Goal: Task Accomplishment & Management: Complete application form

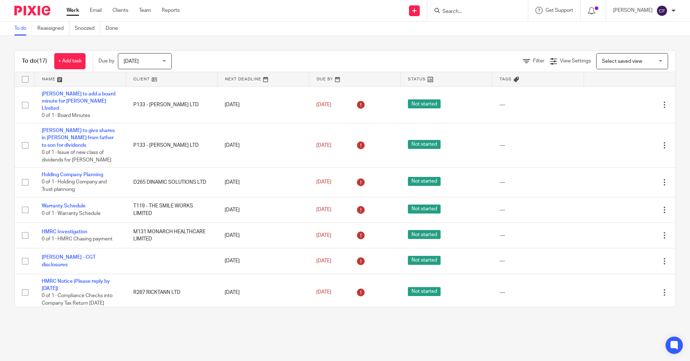
click at [466, 11] on input "Search" at bounding box center [474, 12] width 65 height 6
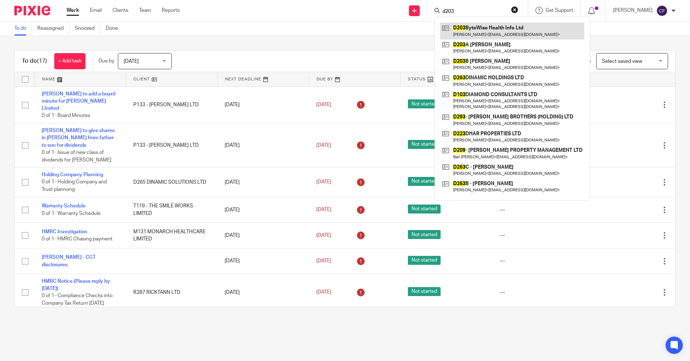
type input "d203"
click at [493, 32] on link at bounding box center [512, 31] width 144 height 17
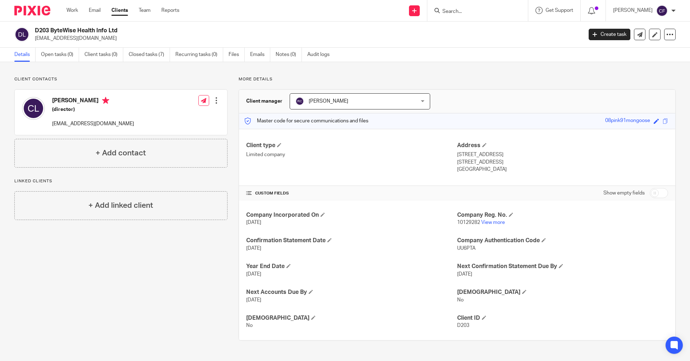
click at [453, 10] on input "Search" at bounding box center [474, 12] width 65 height 6
drag, startPoint x: 646, startPoint y: 119, endPoint x: 596, endPoint y: 123, distance: 49.4
click at [596, 123] on div "Master code for secure communications and files 08pink91mongoose Save 08pink91m…" at bounding box center [457, 121] width 436 height 15
copy div "08pink91mongoose"
click at [453, 11] on input "Search" at bounding box center [474, 12] width 65 height 6
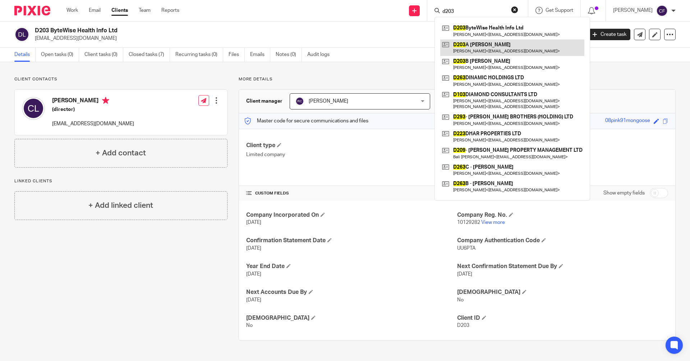
type input "d203"
click at [486, 48] on link at bounding box center [512, 48] width 144 height 17
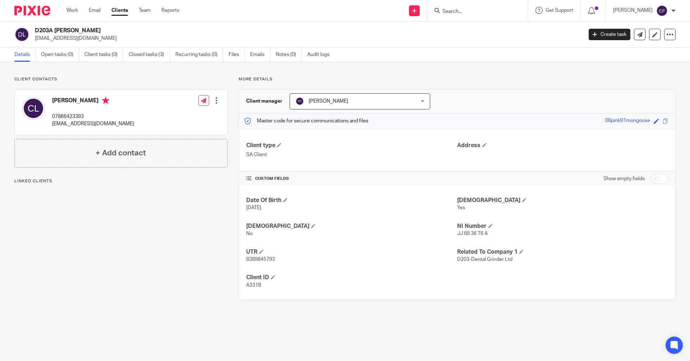
click at [466, 11] on input "Search" at bounding box center [474, 12] width 65 height 6
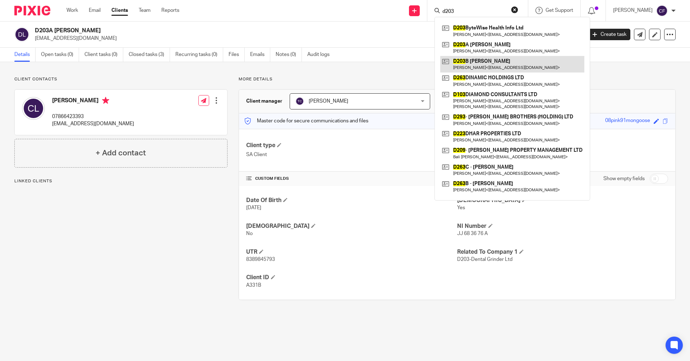
type input "d203"
click at [493, 62] on link at bounding box center [512, 64] width 144 height 17
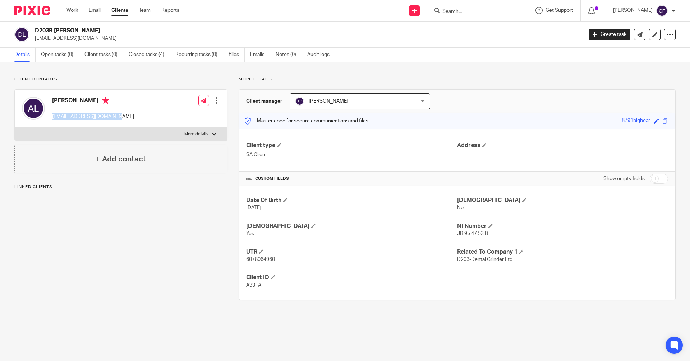
drag, startPoint x: 119, startPoint y: 117, endPoint x: 51, endPoint y: 119, distance: 68.3
click at [51, 119] on div "Adam Lawler lawlerbear@hotmail.co.uk Edit contact Create client from contact Ex…" at bounding box center [121, 109] width 212 height 38
copy p "[EMAIL_ADDRESS][DOMAIN_NAME]"
click at [460, 13] on input "Search" at bounding box center [474, 12] width 65 height 6
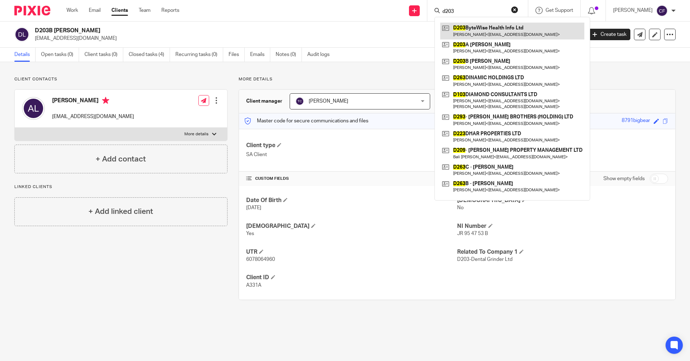
type input "d203"
click at [505, 29] on link at bounding box center [512, 31] width 144 height 17
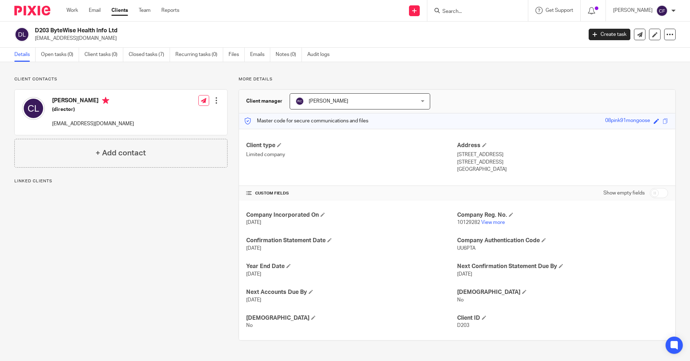
drag, startPoint x: 131, startPoint y: 125, endPoint x: 52, endPoint y: 126, distance: 79.1
click at [52, 126] on div "[PERSON_NAME] (director) [EMAIL_ADDRESS][DOMAIN_NAME] Edit contact Create clien…" at bounding box center [121, 112] width 212 height 45
copy p "[EMAIL_ADDRESS][DOMAIN_NAME]"
drag, startPoint x: 645, startPoint y: 120, endPoint x: 591, endPoint y: 123, distance: 54.0
click at [591, 123] on div "Master code for secure communications and files 08pink91mongoose Save 08pink91m…" at bounding box center [457, 121] width 436 height 15
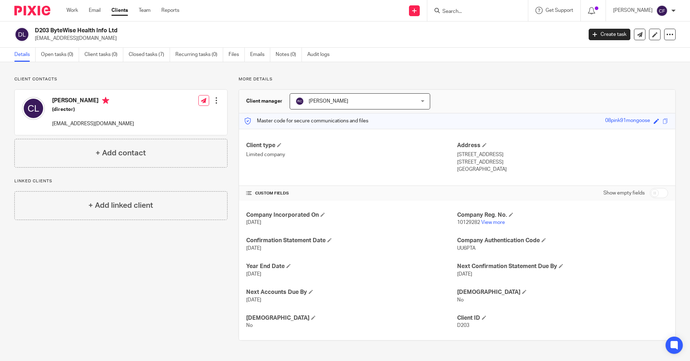
copy div "08pink91mongoose"
click at [466, 11] on input "Search" at bounding box center [474, 12] width 65 height 6
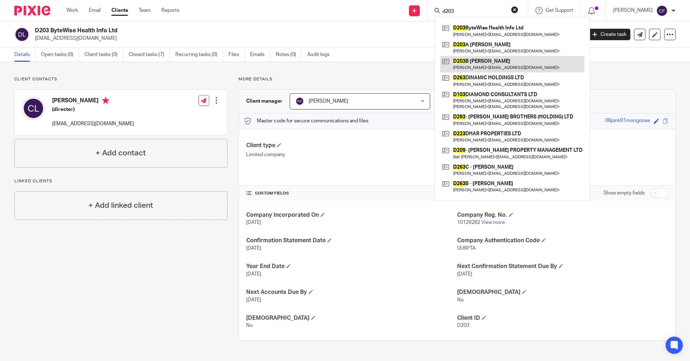
type input "d203"
click at [479, 63] on link at bounding box center [512, 64] width 144 height 17
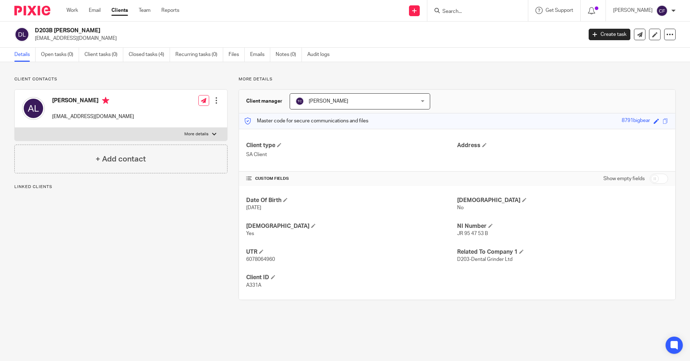
drag, startPoint x: 645, startPoint y: 121, endPoint x: 612, endPoint y: 123, distance: 33.5
click at [612, 123] on div "Master code for secure communications and files 8791bigbear Save 8791bigbear" at bounding box center [457, 121] width 436 height 15
copy div "8791bigbear"
click at [461, 11] on input "Search" at bounding box center [474, 12] width 65 height 6
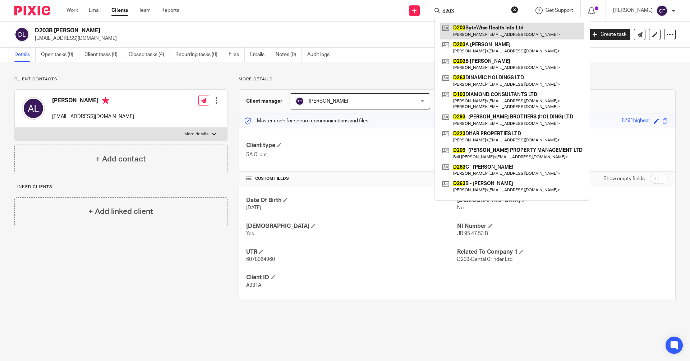
type input "d203"
click at [469, 30] on link at bounding box center [512, 31] width 144 height 17
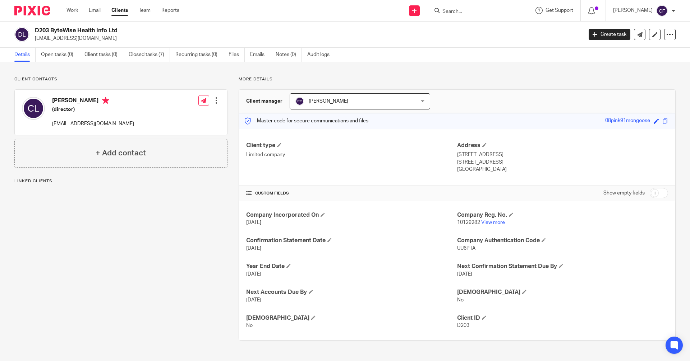
drag, startPoint x: 645, startPoint y: 120, endPoint x: 599, endPoint y: 121, distance: 46.0
click at [605, 121] on div "Save 08pink91mongoose" at bounding box center [633, 121] width 56 height 8
click at [585, 87] on div "More details Client manager Ravinder Chawla Ravinder Chawla Aman Chawla Amit Ch…" at bounding box center [451, 209] width 448 height 264
drag, startPoint x: 644, startPoint y: 120, endPoint x: 598, endPoint y: 120, distance: 46.4
click at [598, 120] on div "Master code for secure communications and files 08pink91mongoose Save 08pink91m…" at bounding box center [457, 121] width 436 height 15
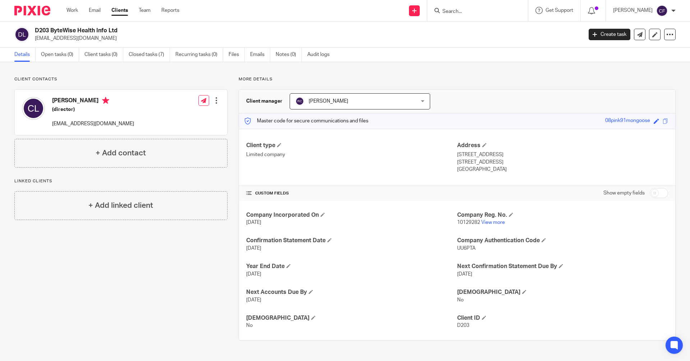
copy div "08pink91mongoose"
click at [416, 9] on icon at bounding box center [414, 11] width 4 height 4
click at [420, 64] on link "Request signature" at bounding box center [421, 65] width 50 height 10
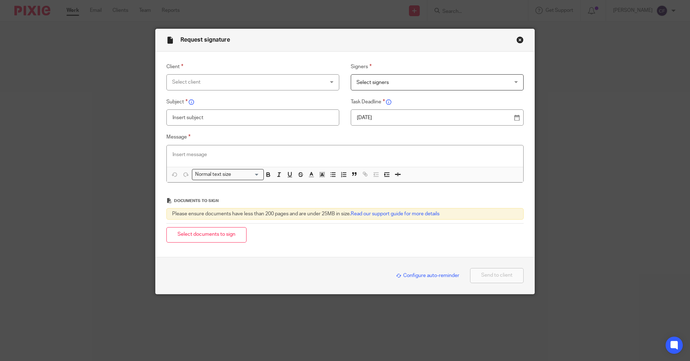
click at [255, 84] on div "Select client" at bounding box center [239, 82] width 134 height 15
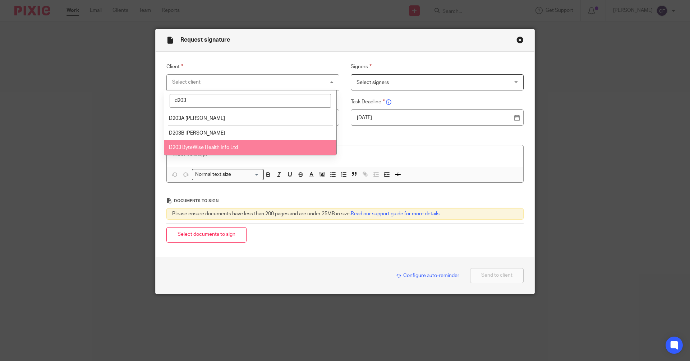
type input "d203"
click at [216, 146] on span "D203 ByteWise Health Info Ltd" at bounding box center [203, 147] width 69 height 5
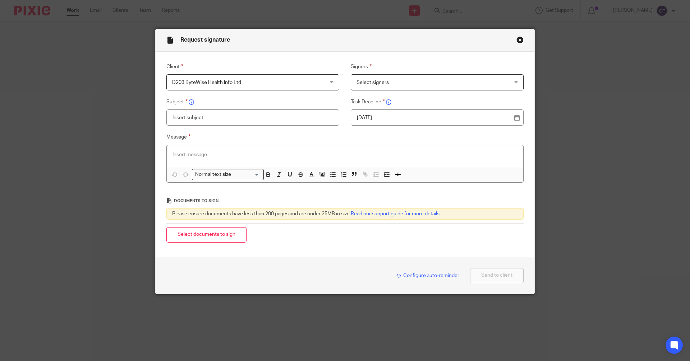
click at [380, 85] on span "Select signers" at bounding box center [423, 82] width 134 height 15
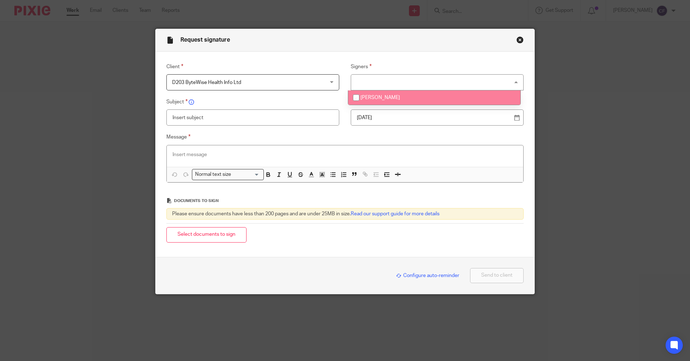
click at [358, 96] on input "checkbox" at bounding box center [356, 98] width 14 height 14
checkbox input "true"
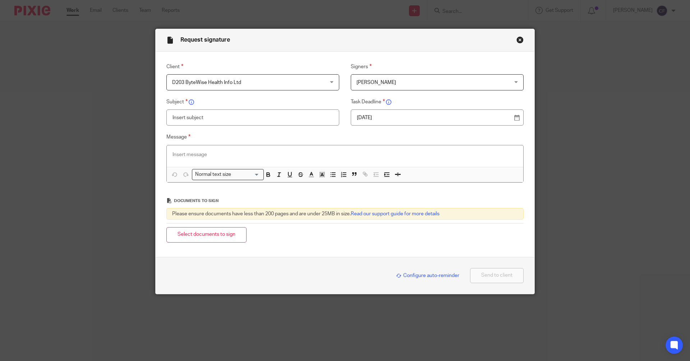
click at [221, 116] on input "text" at bounding box center [252, 118] width 173 height 16
type input "D203 Accounts Pack 2025"
click at [183, 153] on p at bounding box center [344, 154] width 345 height 7
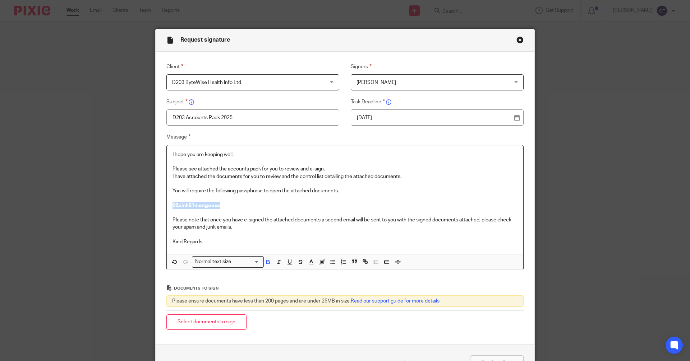
drag, startPoint x: 222, startPoint y: 204, endPoint x: 165, endPoint y: 206, distance: 56.8
click at [167, 206] on div "I hope you are keeping well, Please see attached the accounts pack for you to r…" at bounding box center [345, 200] width 356 height 109
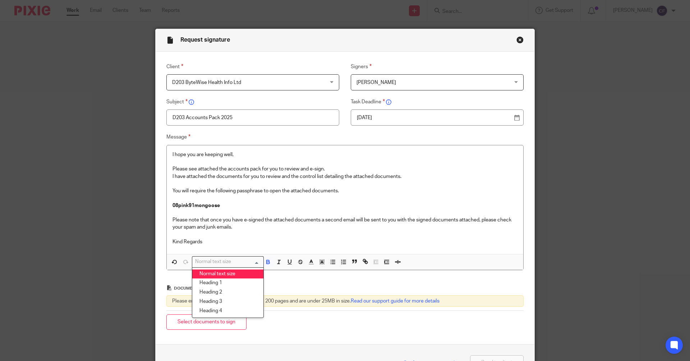
click at [207, 265] on div "Normal text size" at bounding box center [226, 261] width 68 height 9
click at [204, 293] on li "Heading 2" at bounding box center [227, 292] width 71 height 9
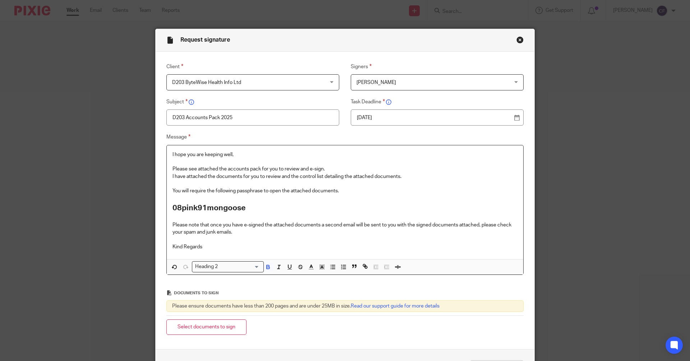
click at [205, 246] on p "Kind Regards" at bounding box center [344, 247] width 345 height 7
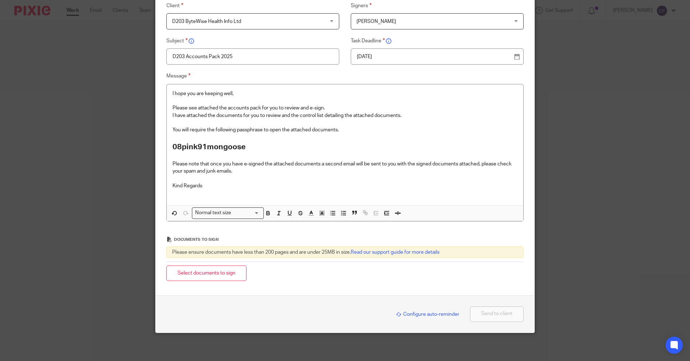
scroll to position [62, 0]
click at [226, 274] on button "Select documents to sign" at bounding box center [206, 272] width 80 height 15
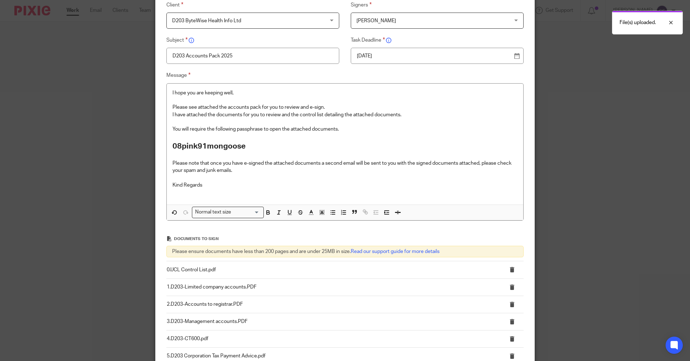
scroll to position [170, 0]
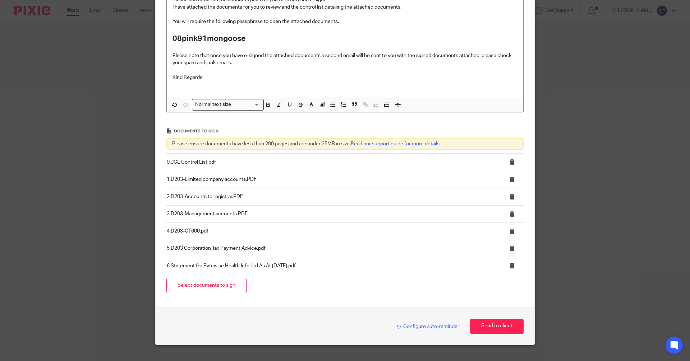
click at [421, 327] on span "Configure auto-reminder" at bounding box center [427, 326] width 63 height 5
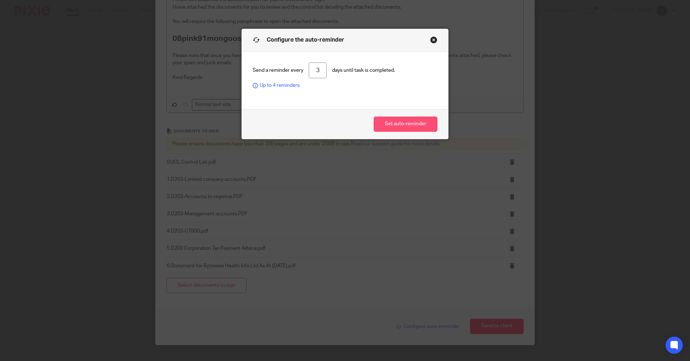
click at [397, 126] on button "Set auto-reminder" at bounding box center [406, 124] width 64 height 15
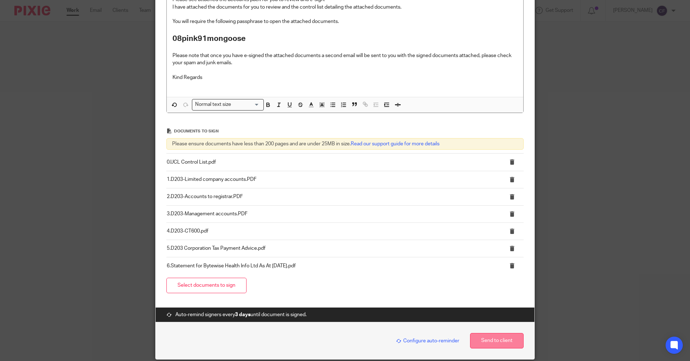
click at [490, 341] on button "Send to client" at bounding box center [497, 340] width 54 height 15
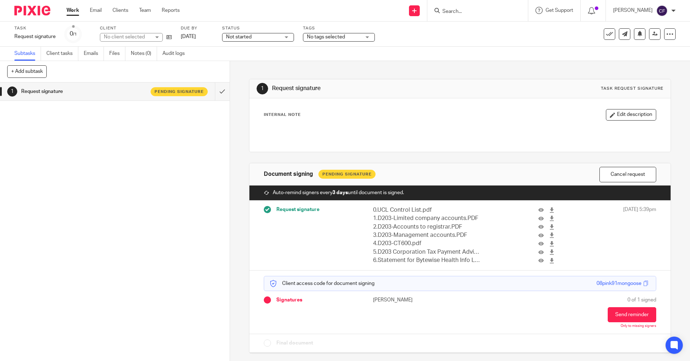
click at [286, 38] on div "Not started Not started" at bounding box center [258, 37] width 72 height 9
click at [255, 49] on li "Not started" at bounding box center [257, 49] width 71 height 15
click at [341, 38] on span "No tags selected" at bounding box center [326, 36] width 38 height 5
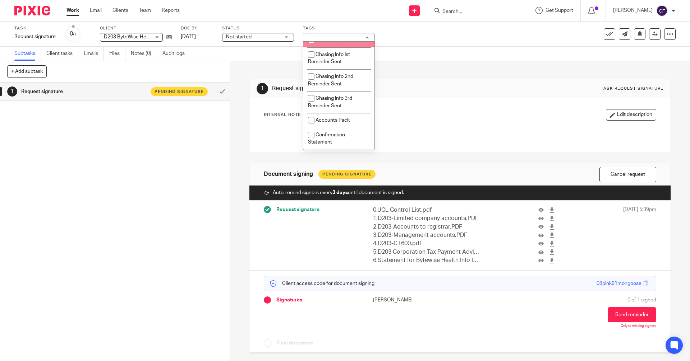
scroll to position [108, 0]
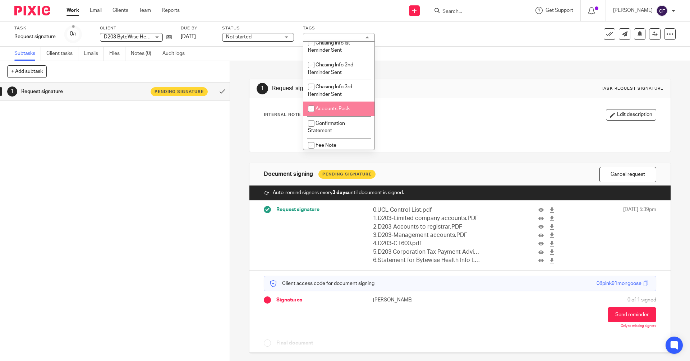
click at [326, 108] on span "Accounts Pack" at bounding box center [332, 108] width 34 height 5
checkbox input "true"
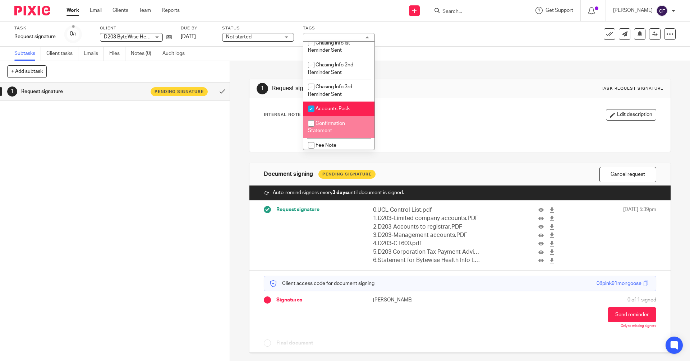
click at [138, 174] on div "1 Request signature Pending signature" at bounding box center [115, 222] width 230 height 279
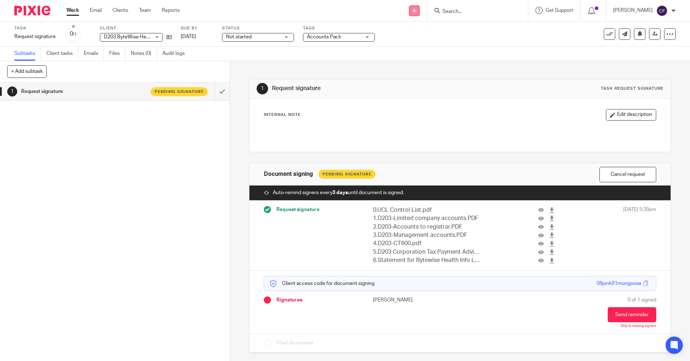
click at [416, 9] on icon at bounding box center [414, 11] width 4 height 4
click at [433, 63] on link "Request signature" at bounding box center [421, 65] width 50 height 10
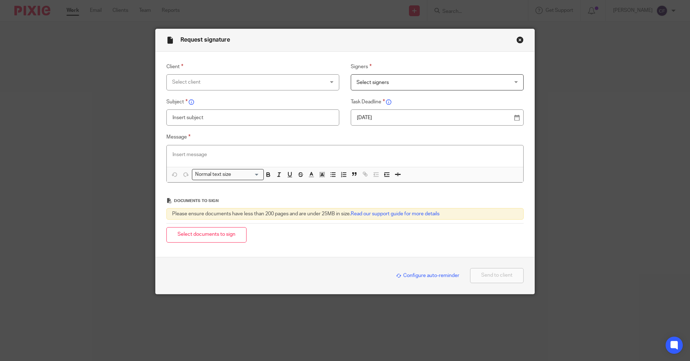
click at [327, 82] on div "Select client" at bounding box center [252, 82] width 173 height 16
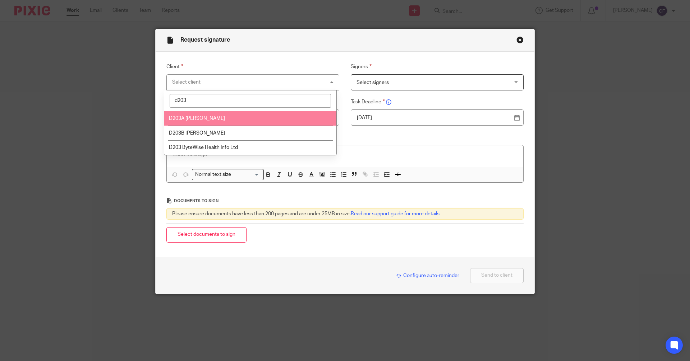
type input "d203"
click at [214, 118] on span "D203A [PERSON_NAME]" at bounding box center [197, 118] width 56 height 5
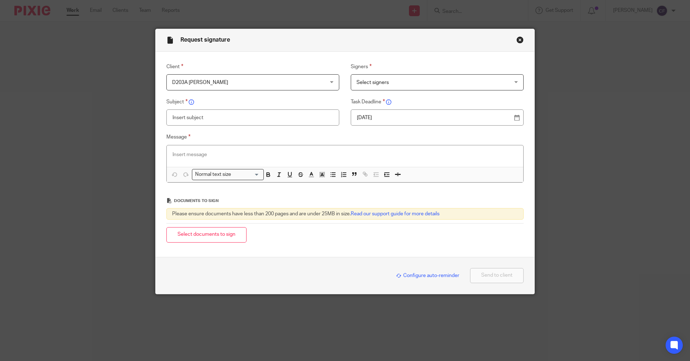
click at [381, 85] on span "Select signers" at bounding box center [372, 82] width 32 height 5
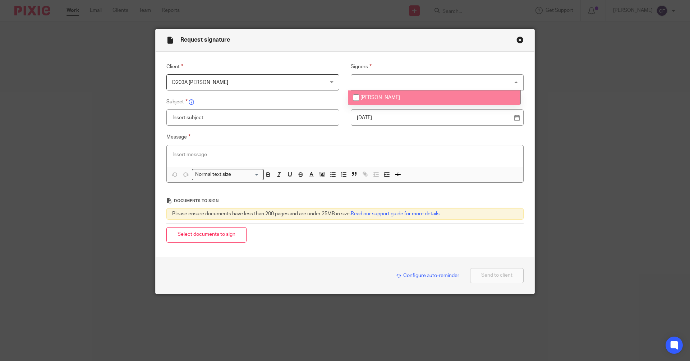
click at [377, 97] on span "[PERSON_NAME]" at bounding box center [380, 97] width 40 height 5
checkbox input "true"
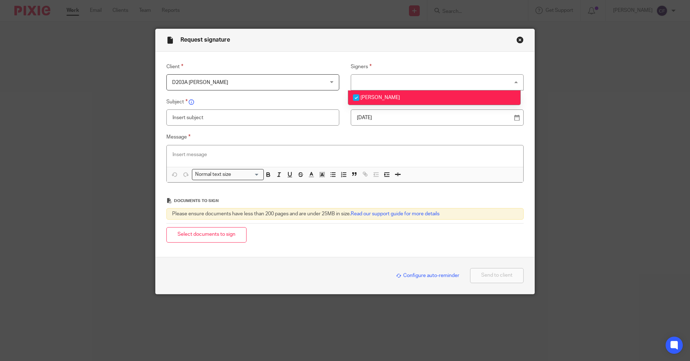
click at [216, 121] on input "text" at bounding box center [252, 118] width 173 height 16
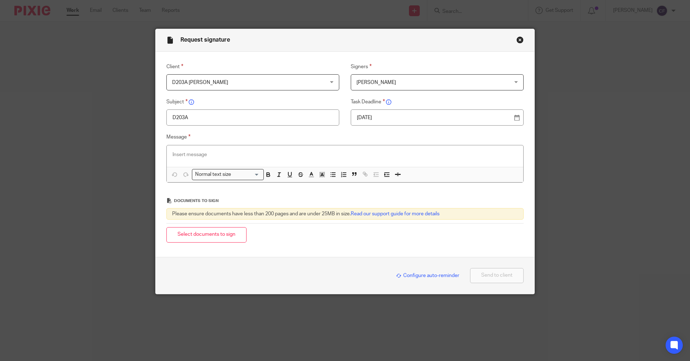
click at [203, 117] on input "D203A" at bounding box center [252, 118] width 173 height 16
type input "D203A Tax Return 2025"
click at [188, 155] on p at bounding box center [344, 154] width 345 height 7
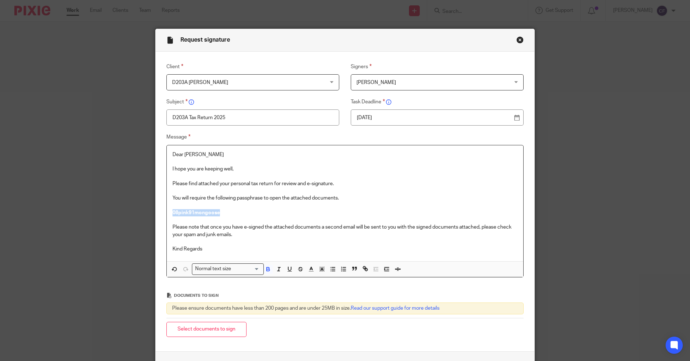
drag, startPoint x: 227, startPoint y: 212, endPoint x: 165, endPoint y: 214, distance: 61.8
click at [167, 214] on div "Dear Colette I hope you are keeping well, Please find attached your personal ta…" at bounding box center [345, 204] width 356 height 116
click at [227, 272] on div "Normal text size" at bounding box center [226, 268] width 68 height 9
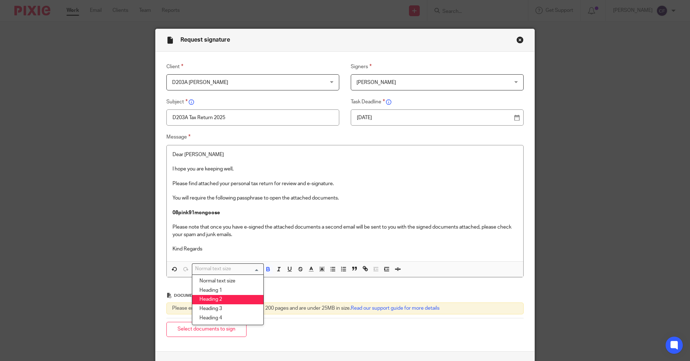
click at [217, 300] on li "Heading 2" at bounding box center [227, 299] width 71 height 9
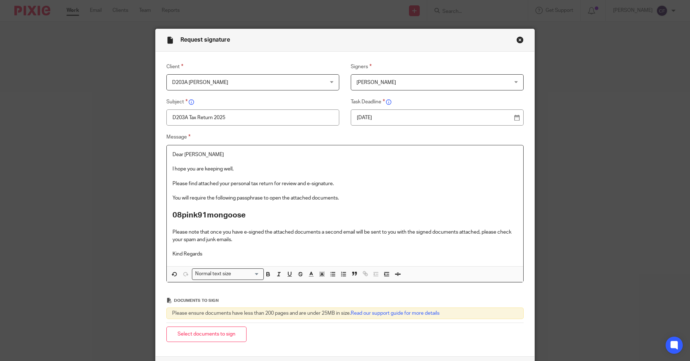
click at [212, 255] on p "Kind Regards" at bounding box center [344, 254] width 345 height 7
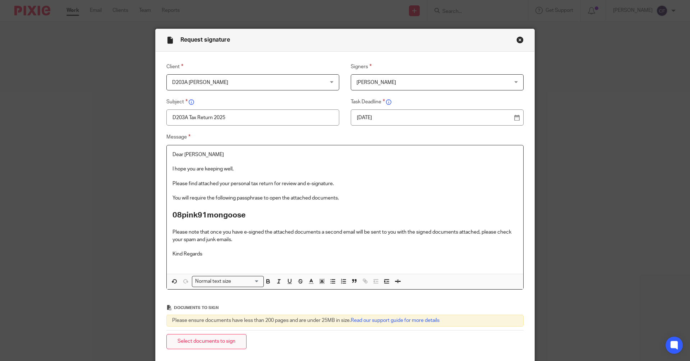
click at [200, 343] on button "Select documents to sign" at bounding box center [206, 342] width 80 height 15
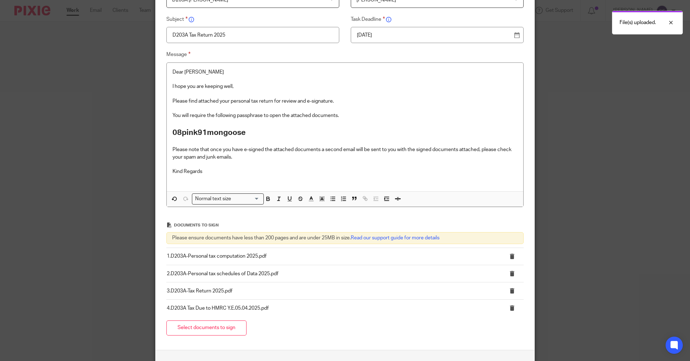
scroll to position [138, 0]
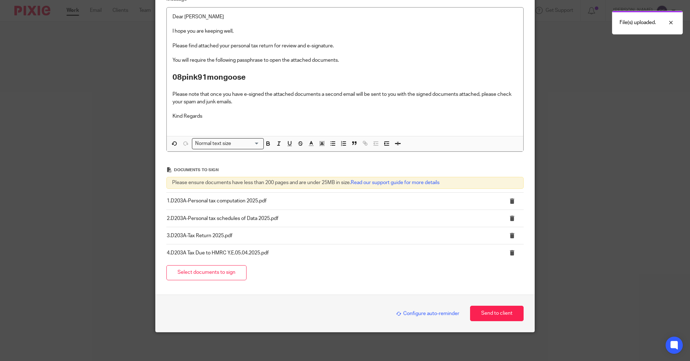
click at [428, 314] on span "Configure auto-reminder" at bounding box center [427, 314] width 63 height 5
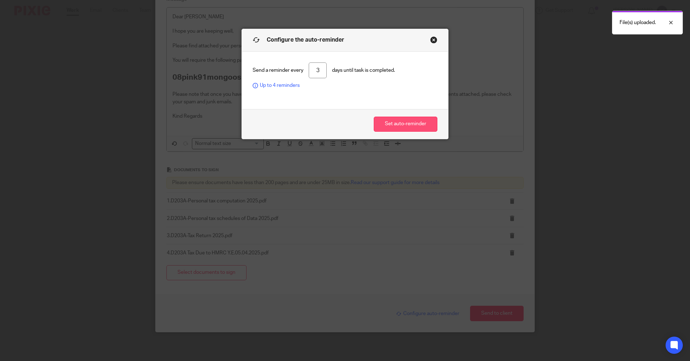
click at [396, 127] on button "Set auto-reminder" at bounding box center [406, 124] width 64 height 15
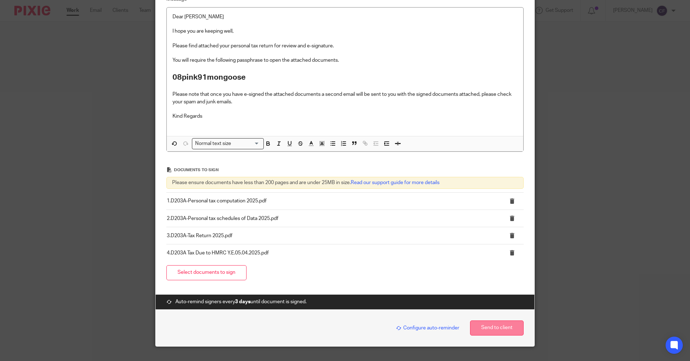
click at [492, 333] on button "Send to client" at bounding box center [497, 328] width 54 height 15
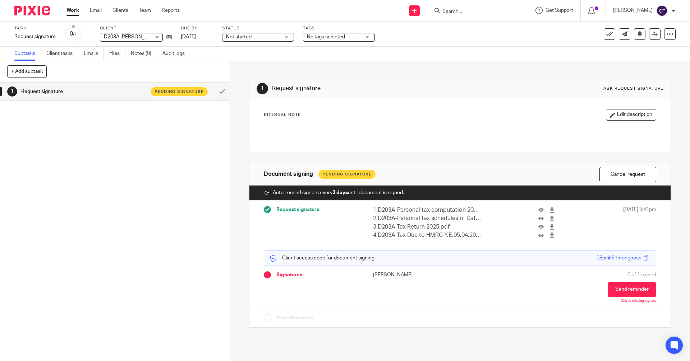
click at [342, 38] on span "No tags selected" at bounding box center [326, 36] width 38 height 5
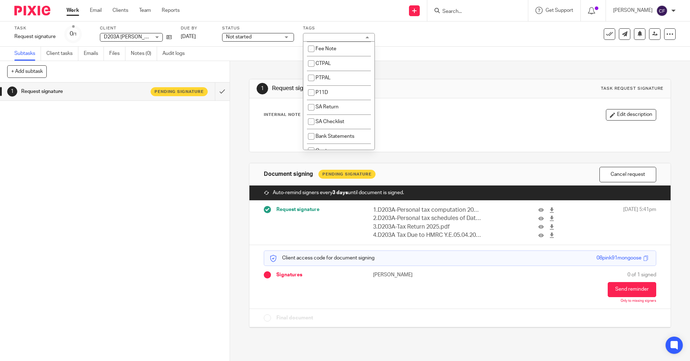
scroll to position [216, 0]
click at [335, 96] on span "SA Return" at bounding box center [326, 95] width 23 height 5
checkbox input "true"
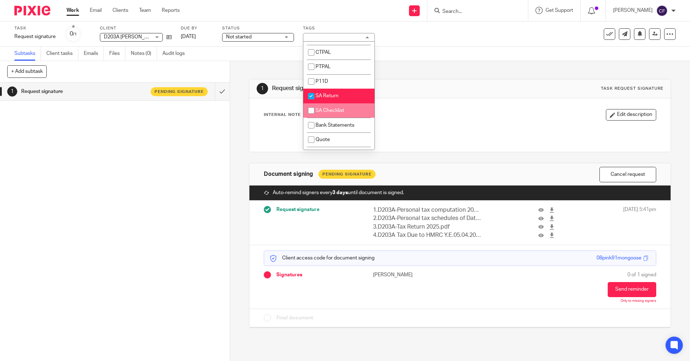
click at [184, 189] on div "1 Request signature Pending signature" at bounding box center [115, 222] width 230 height 279
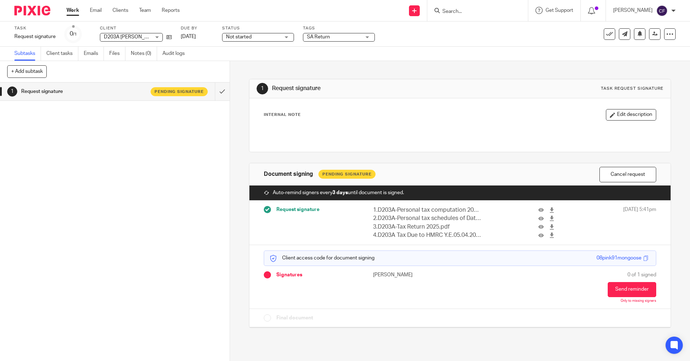
drag, startPoint x: 419, startPoint y: 10, endPoint x: 417, endPoint y: 21, distance: 11.6
click at [416, 10] on icon at bounding box center [414, 11] width 4 height 4
click at [420, 64] on link "Request signature" at bounding box center [421, 65] width 50 height 10
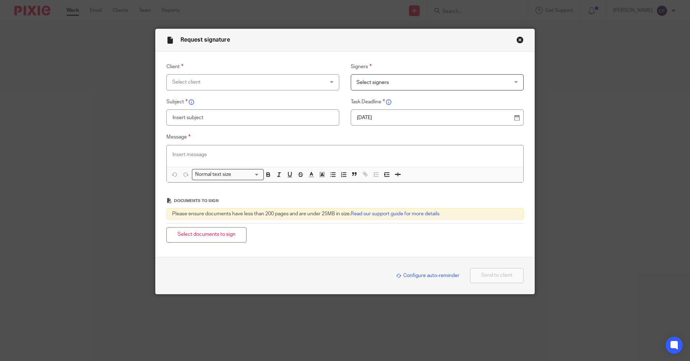
click at [329, 86] on div "Select client" at bounding box center [252, 82] width 173 height 16
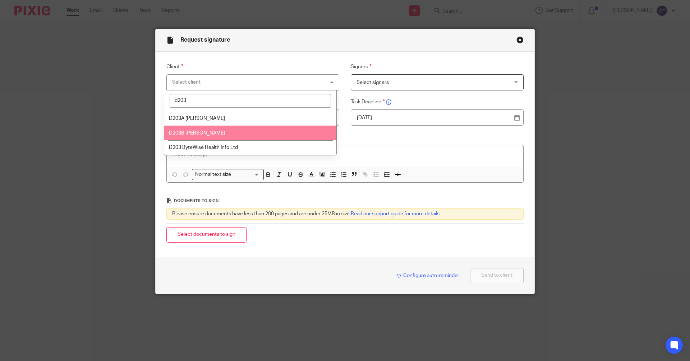
type input "d203"
click at [217, 135] on span "D203B [PERSON_NAME]" at bounding box center [197, 133] width 56 height 5
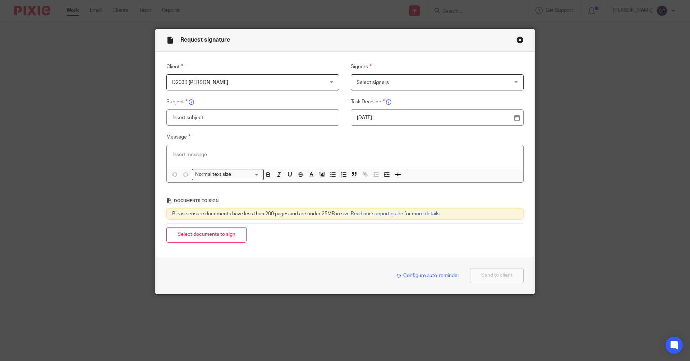
click at [381, 80] on span "Select signers" at bounding box center [372, 82] width 32 height 5
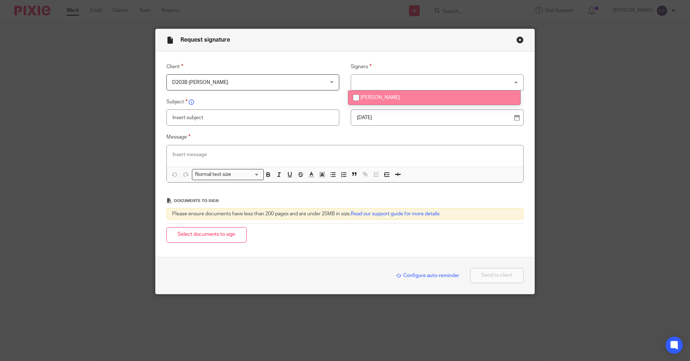
click at [368, 97] on span "Adam Lawler" at bounding box center [380, 97] width 40 height 5
checkbox input "true"
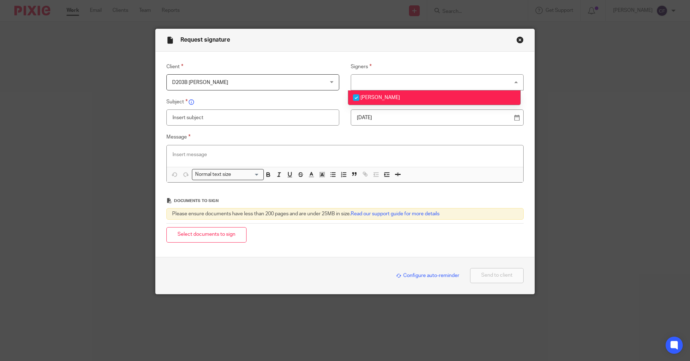
click at [244, 117] on input "text" at bounding box center [252, 118] width 173 height 16
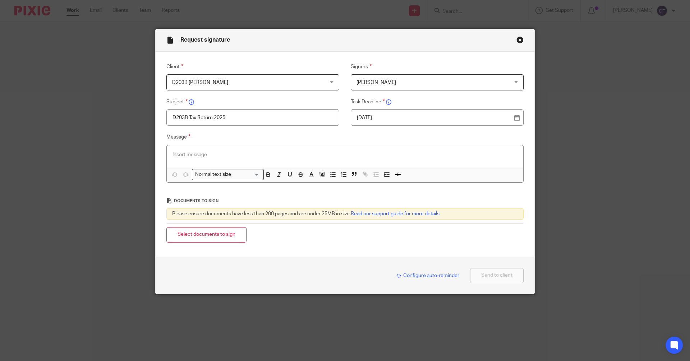
type input "D203B Tax Return 2025"
click at [177, 155] on p at bounding box center [344, 154] width 345 height 7
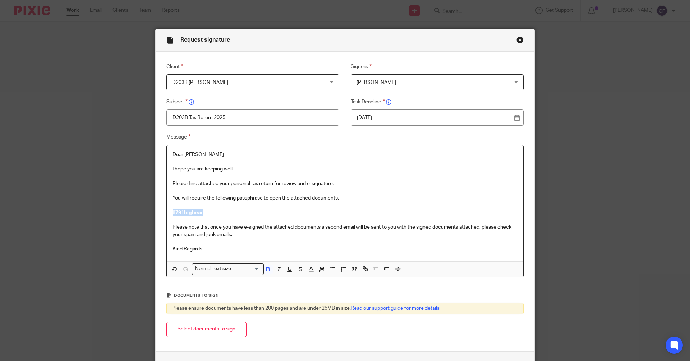
drag, startPoint x: 214, startPoint y: 212, endPoint x: 158, endPoint y: 214, distance: 55.4
click at [158, 214] on div "Message Dear Adam I hope you are keeping well, Please find attached your person…" at bounding box center [339, 205] width 368 height 145
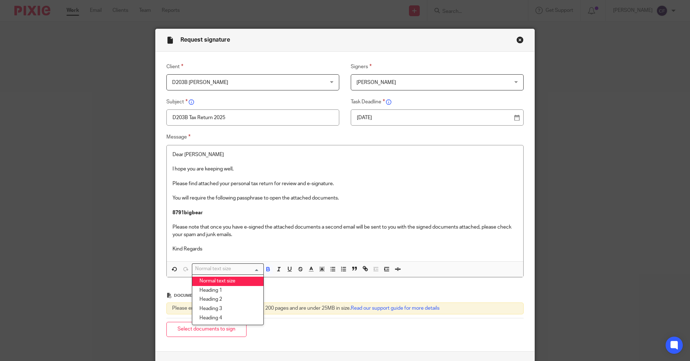
click at [205, 269] on div "Normal text size" at bounding box center [226, 268] width 68 height 9
click at [211, 300] on li "Heading 2" at bounding box center [227, 299] width 71 height 9
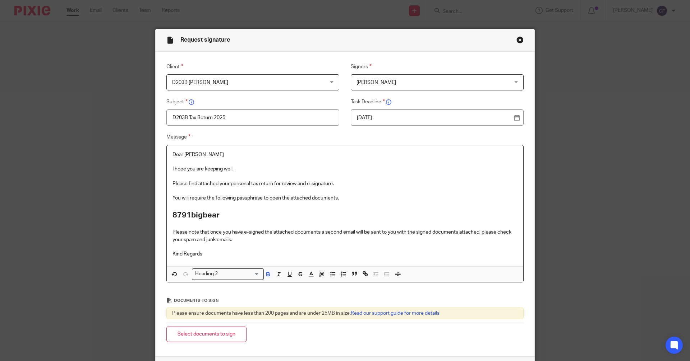
click at [207, 251] on p "Kind Regards" at bounding box center [344, 254] width 345 height 7
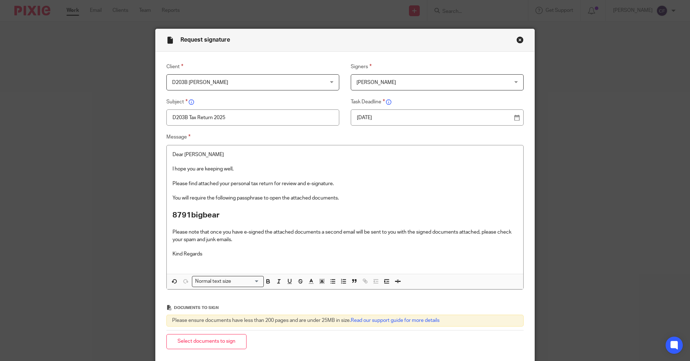
drag, startPoint x: 204, startPoint y: 343, endPoint x: 4, endPoint y: 276, distance: 210.7
click at [204, 343] on button "Select documents to sign" at bounding box center [206, 342] width 80 height 15
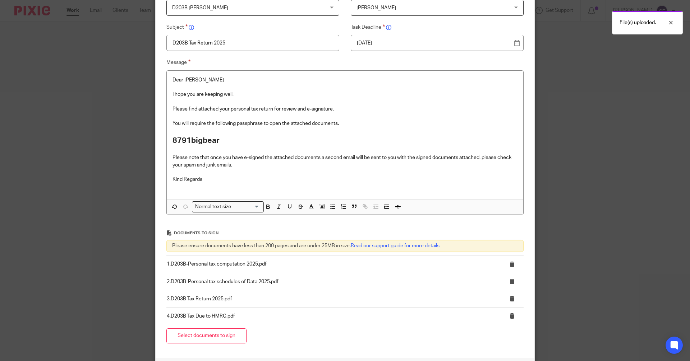
scroll to position [138, 0]
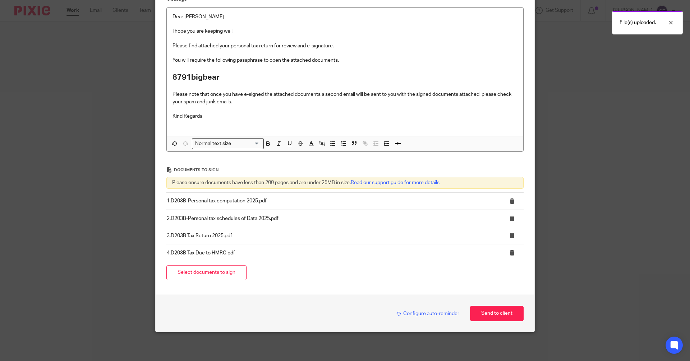
click at [430, 313] on span "Configure auto-reminder" at bounding box center [427, 314] width 63 height 5
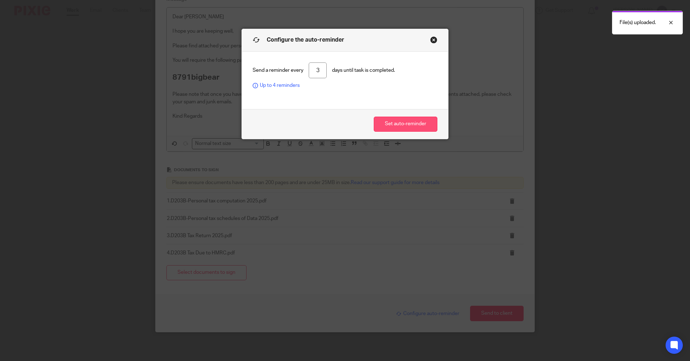
click at [409, 124] on button "Set auto-reminder" at bounding box center [406, 124] width 64 height 15
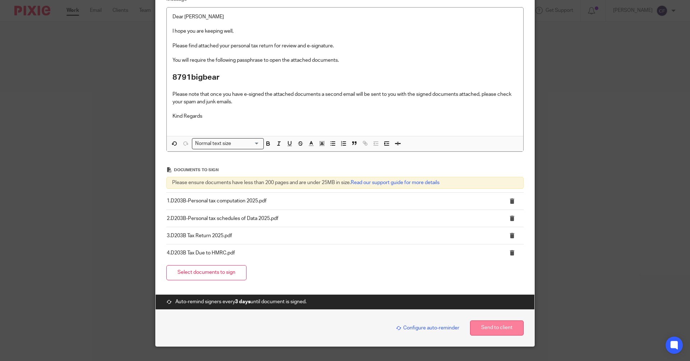
click at [492, 323] on button "Send to client" at bounding box center [497, 328] width 54 height 15
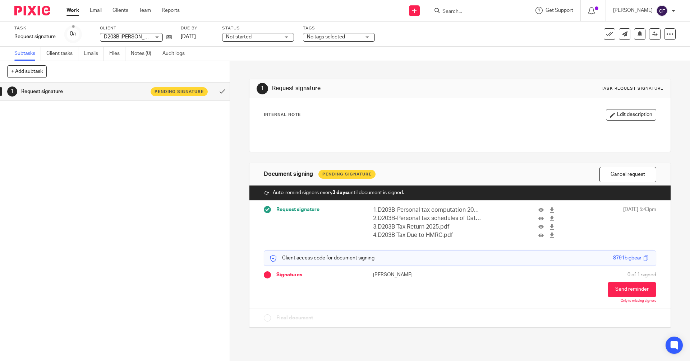
click at [365, 36] on div "No tags selected" at bounding box center [339, 37] width 72 height 9
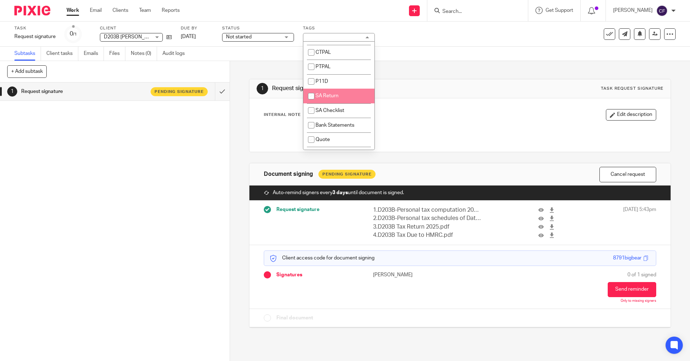
click at [330, 94] on span "SA Return" at bounding box center [326, 95] width 23 height 5
checkbox input "true"
click at [192, 139] on div "1 Request signature Pending signature" at bounding box center [115, 222] width 230 height 279
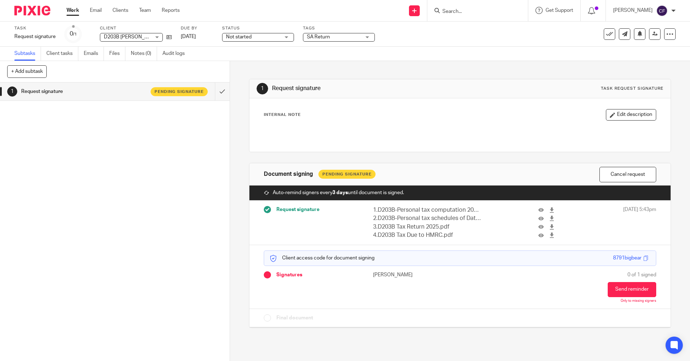
click at [451, 13] on input "Search" at bounding box center [474, 12] width 65 height 6
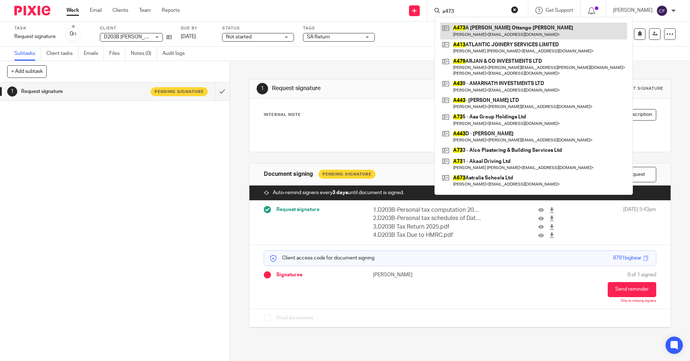
type input "a473"
click at [484, 29] on link at bounding box center [533, 31] width 187 height 17
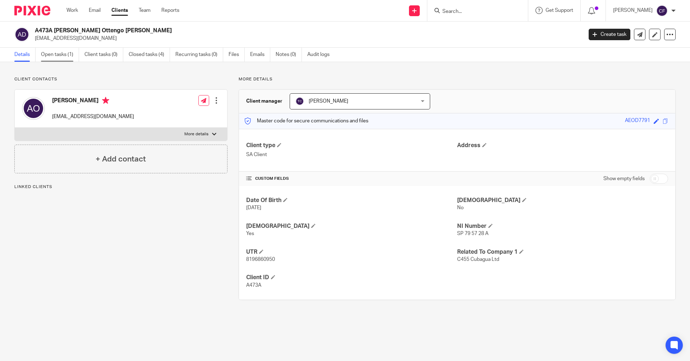
click at [64, 55] on link "Open tasks (1)" at bounding box center [60, 55] width 38 height 14
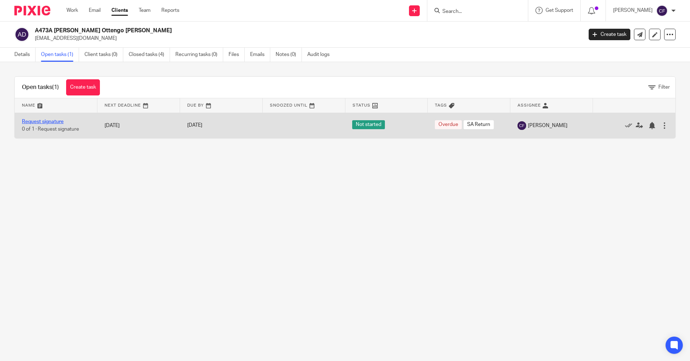
click at [55, 120] on link "Request signature" at bounding box center [43, 121] width 42 height 5
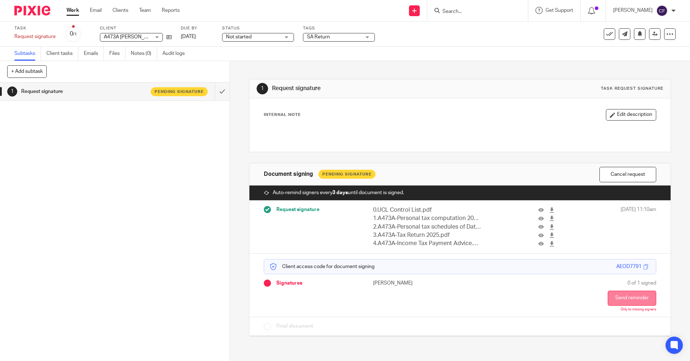
click at [617, 299] on button "Send reminder" at bounding box center [632, 298] width 49 height 15
click at [458, 13] on input "Search" at bounding box center [474, 12] width 65 height 6
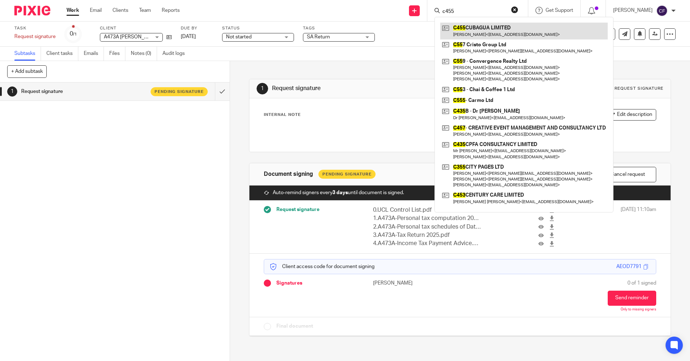
type input "c455"
click at [486, 34] on link at bounding box center [523, 31] width 167 height 17
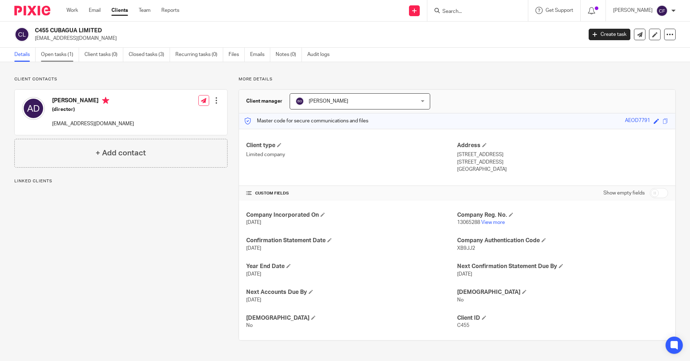
click at [61, 55] on link "Open tasks (1)" at bounding box center [60, 55] width 38 height 14
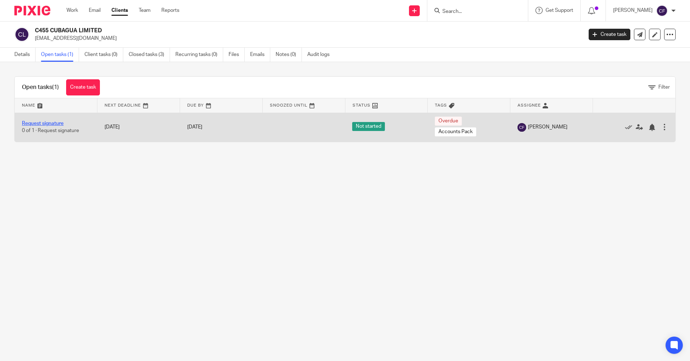
click at [52, 124] on link "Request signature" at bounding box center [43, 123] width 42 height 5
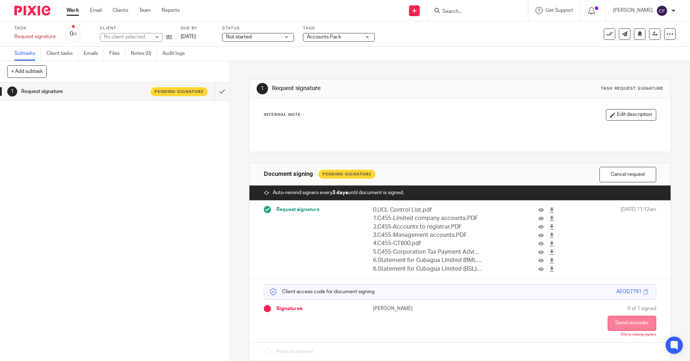
click at [621, 325] on button "Send reminder" at bounding box center [632, 323] width 49 height 15
click at [455, 11] on input "Search" at bounding box center [474, 12] width 65 height 6
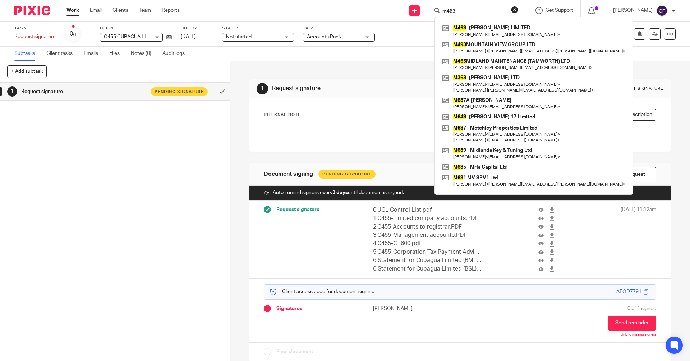
drag, startPoint x: 466, startPoint y: 11, endPoint x: 434, endPoint y: 11, distance: 31.6
click at [434, 11] on div "m463 M463 - MARIANA VILLALBA LIMITED Mariana Josefina Villalba < marianavillalb…" at bounding box center [477, 10] width 101 height 21
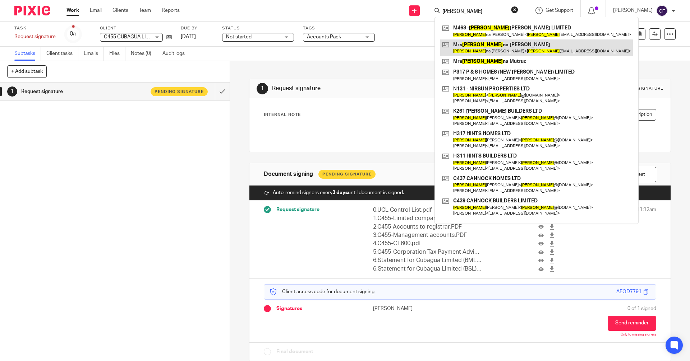
type input "maria"
click at [489, 51] on link at bounding box center [536, 48] width 193 height 17
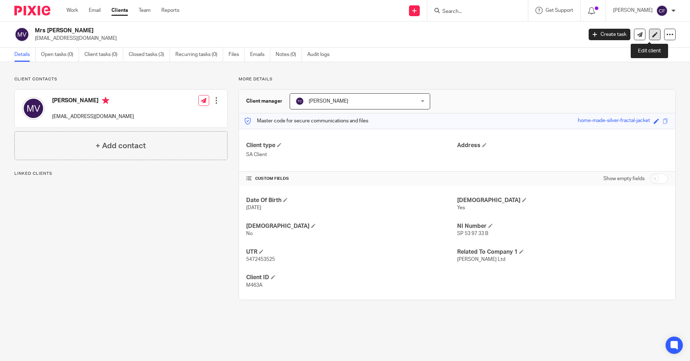
click at [652, 36] on icon at bounding box center [654, 34] width 5 height 5
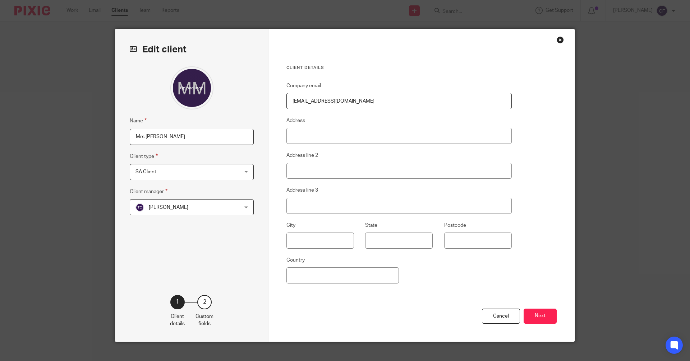
click at [133, 135] on input "Mrs [PERSON_NAME]" at bounding box center [192, 137] width 124 height 16
type input "M463A Mrs [PERSON_NAME]"
click at [536, 315] on button "Next" at bounding box center [539, 316] width 33 height 15
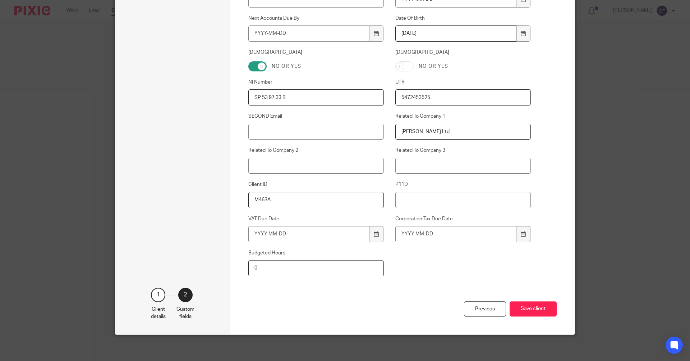
scroll to position [292, 0]
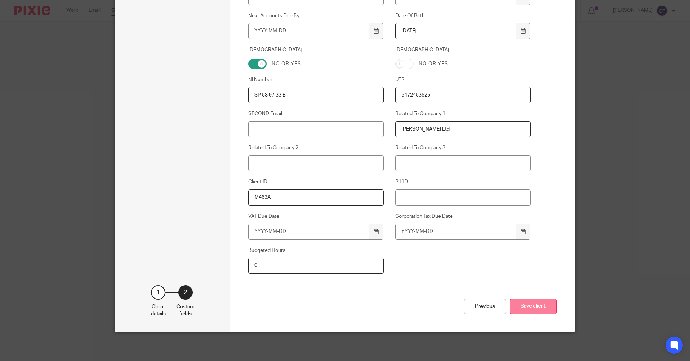
click at [535, 307] on button "Save client" at bounding box center [532, 306] width 47 height 15
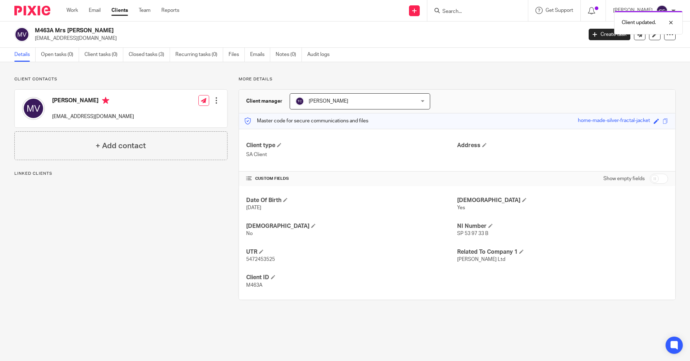
drag, startPoint x: 645, startPoint y: 121, endPoint x: 570, endPoint y: 120, distance: 75.1
click at [570, 120] on div "Master code for secure communications and files home-made-silver-fractal-jacket…" at bounding box center [457, 121] width 436 height 15
copy div "home-made-silver-fractal-jacket"
drag, startPoint x: 115, startPoint y: 117, endPoint x: 54, endPoint y: 119, distance: 61.9
click at [54, 119] on p "marianavillalba@gmail.com" at bounding box center [93, 116] width 82 height 7
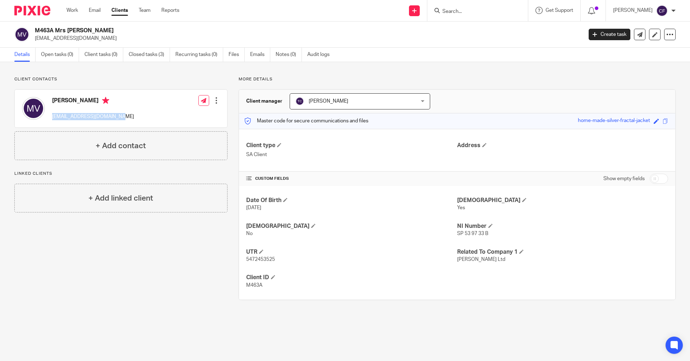
copy p "marianavillalba@gmail.com"
click at [416, 12] on icon at bounding box center [414, 11] width 4 height 4
click at [425, 64] on link "Request signature" at bounding box center [421, 65] width 50 height 10
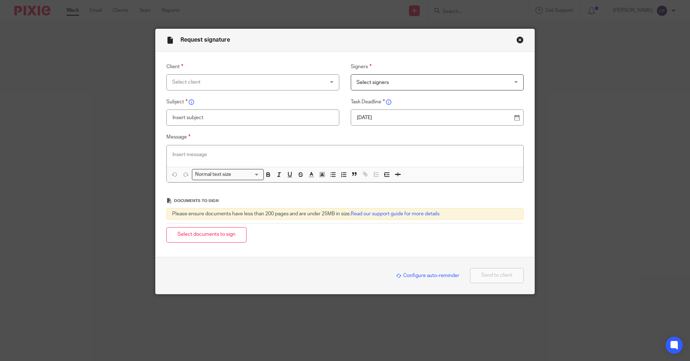
click at [323, 82] on div "Select client" at bounding box center [252, 82] width 173 height 16
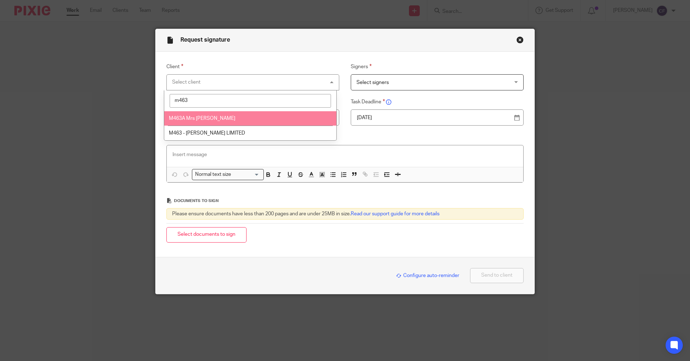
type input "m463"
click at [229, 116] on span "M463A Mrs [PERSON_NAME]" at bounding box center [202, 118] width 66 height 5
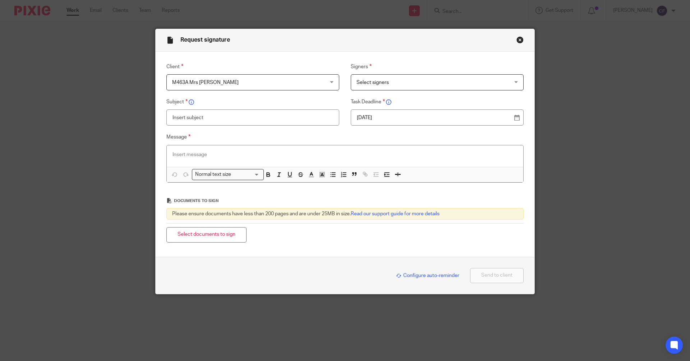
click at [375, 82] on span "Select signers" at bounding box center [372, 82] width 32 height 5
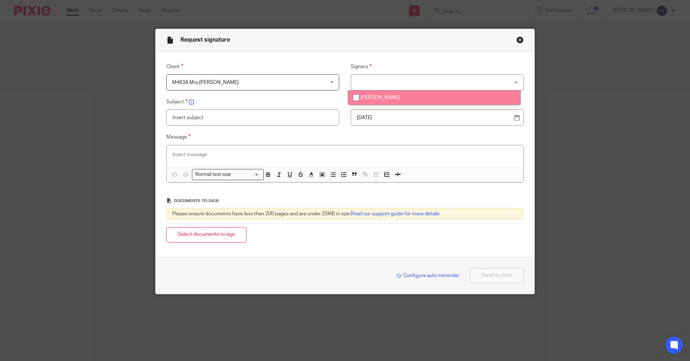
click at [374, 98] on span "[PERSON_NAME]" at bounding box center [380, 97] width 40 height 5
checkbox input "true"
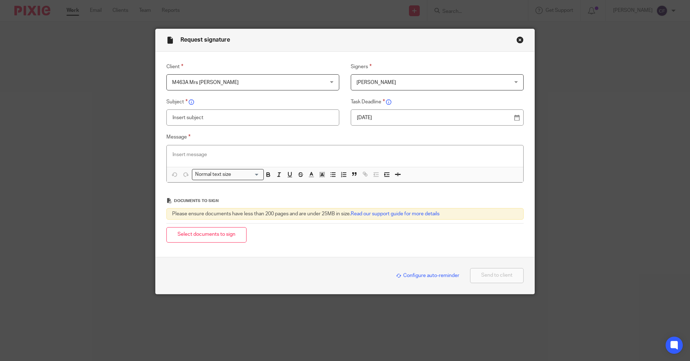
click at [196, 116] on input "text" at bounding box center [252, 118] width 173 height 16
type input "M463A Tax Return 2025"
click at [182, 155] on p at bounding box center [344, 154] width 345 height 7
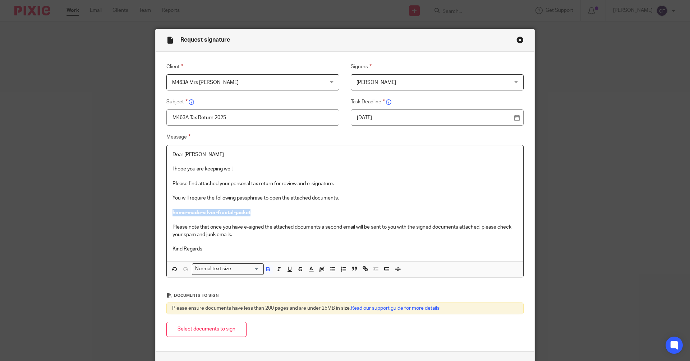
drag, startPoint x: 264, startPoint y: 211, endPoint x: 164, endPoint y: 214, distance: 99.9
click at [167, 214] on div "Dear Mariana I hope you are keeping well, Please find attached your personal ta…" at bounding box center [345, 204] width 356 height 116
click at [214, 269] on div "Normal text size" at bounding box center [226, 268] width 68 height 9
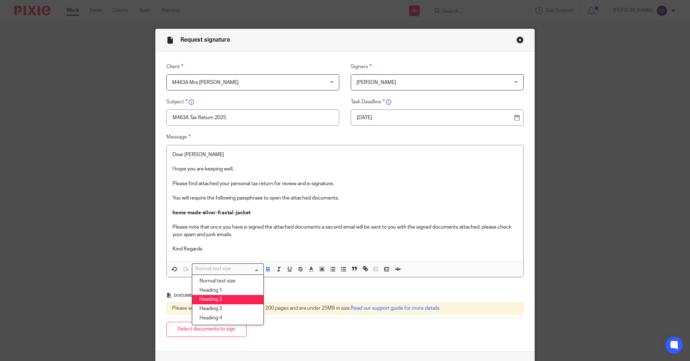
click at [217, 300] on li "Heading 2" at bounding box center [227, 299] width 71 height 9
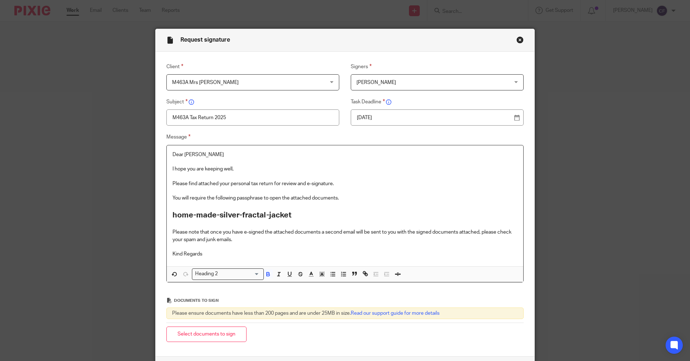
click at [210, 253] on p "Kind Regards" at bounding box center [344, 254] width 345 height 7
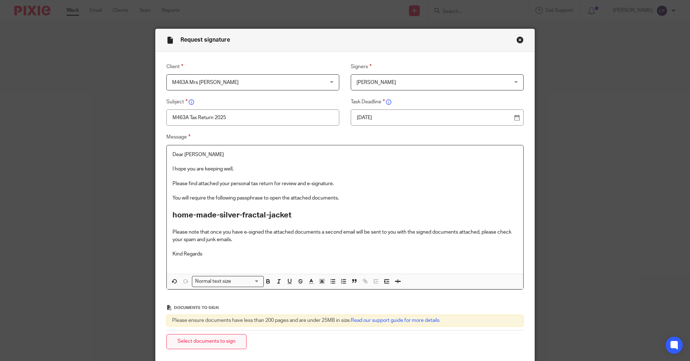
click at [206, 346] on button "Select documents to sign" at bounding box center [206, 342] width 80 height 15
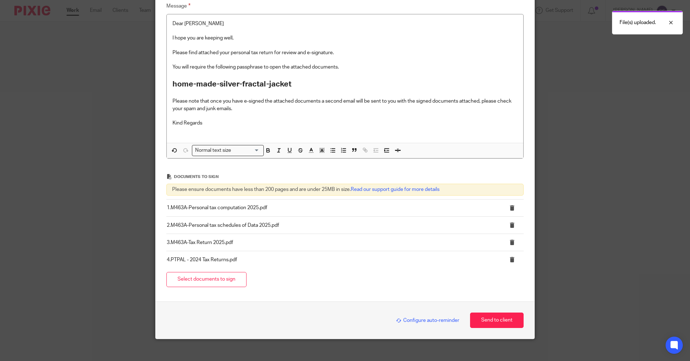
scroll to position [138, 0]
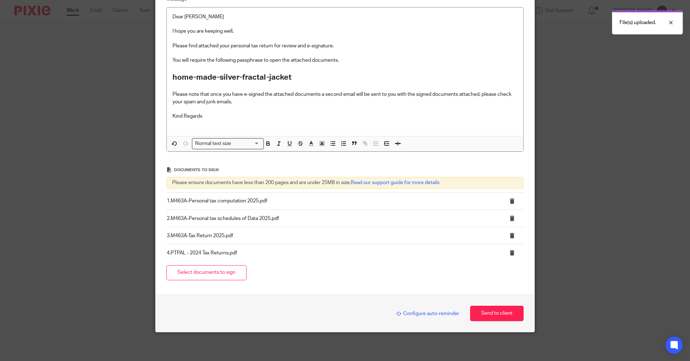
click at [440, 315] on span "Configure auto-reminder" at bounding box center [427, 314] width 63 height 5
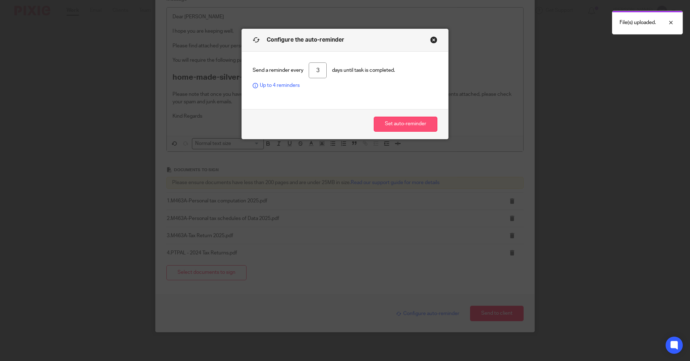
click at [407, 123] on button "Set auto-reminder" at bounding box center [406, 124] width 64 height 15
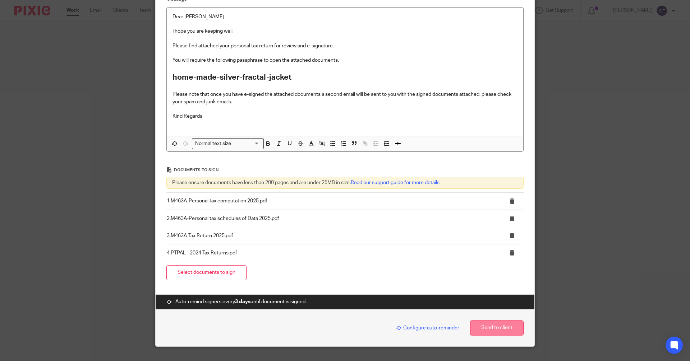
click at [496, 330] on button "Send to client" at bounding box center [497, 328] width 54 height 15
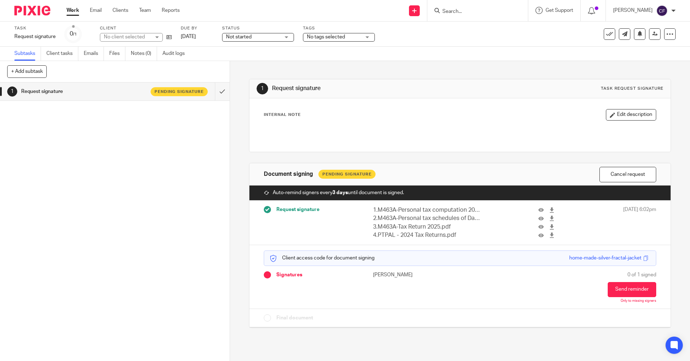
click at [368, 38] on div "No tags selected" at bounding box center [339, 37] width 72 height 9
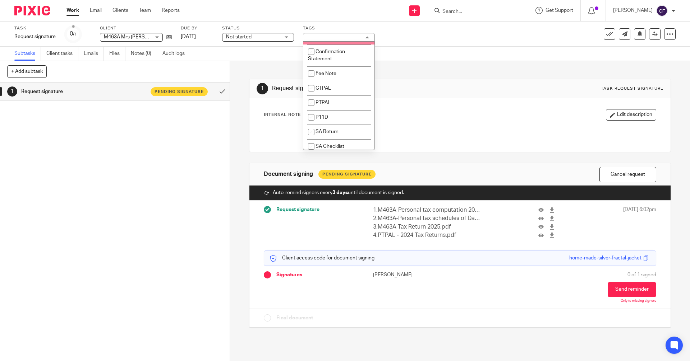
scroll to position [216, 0]
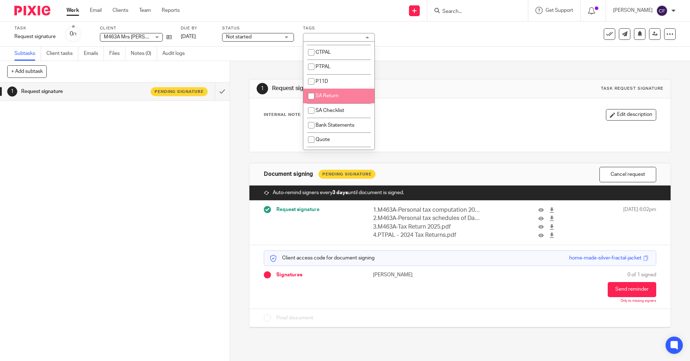
click at [329, 96] on span "SA Return" at bounding box center [326, 95] width 23 height 5
checkbox input "true"
click at [149, 159] on div "1 Request signature Pending signature" at bounding box center [115, 222] width 230 height 279
